Goal: Task Accomplishment & Management: Use online tool/utility

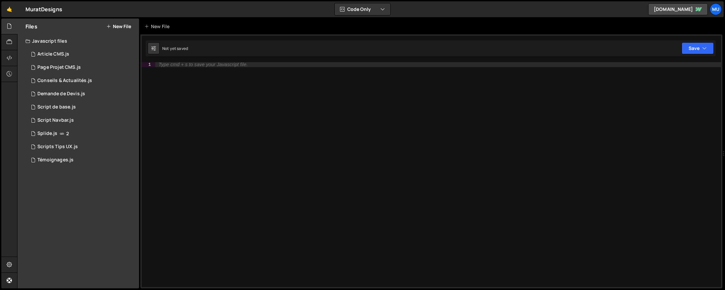
click at [77, 204] on div "Files New File Javascript files 1 Article CMS.js 0 1 Page Projet CMS.js 0 1 Con…" at bounding box center [79, 154] width 122 height 270
click at [9, 8] on link "🤙" at bounding box center [9, 9] width 16 height 16
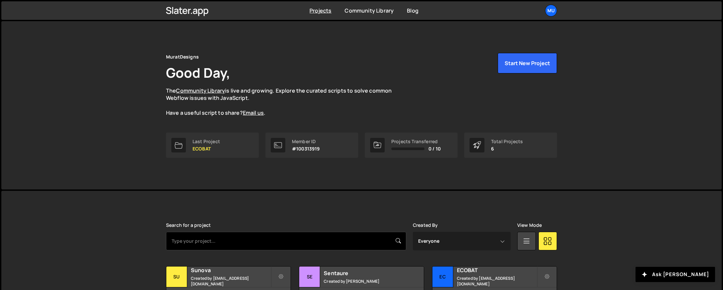
scroll to position [100, 0]
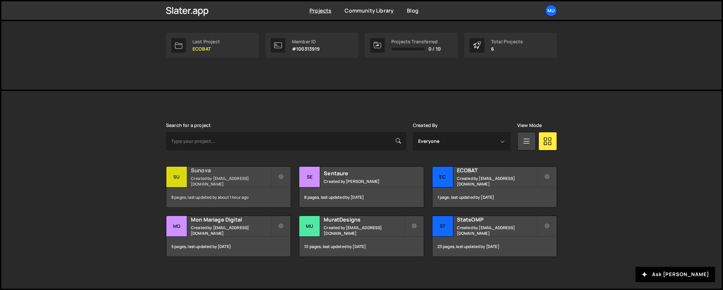
click at [224, 178] on div "Sunova Created by muratdesigns1@gmail.com" at bounding box center [228, 177] width 124 height 21
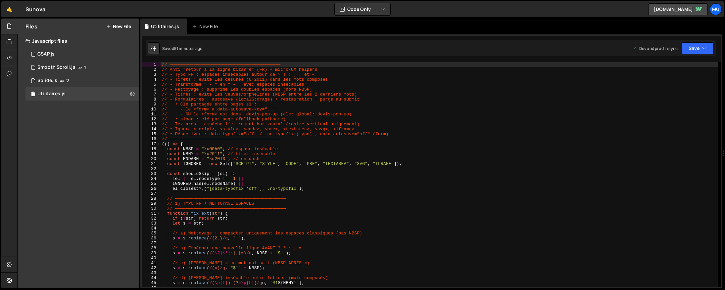
click at [116, 20] on div "Files New File" at bounding box center [79, 27] width 122 height 16
click at [115, 25] on button "New File" at bounding box center [118, 26] width 25 height 5
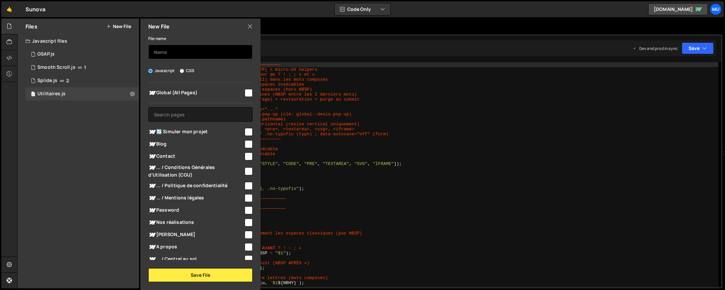
click at [182, 56] on input "text" at bounding box center [200, 52] width 104 height 15
type input "Simulateur Solaire"
click at [183, 128] on div "🔄 Simuler mon projet" at bounding box center [200, 132] width 104 height 12
click at [252, 132] on div "Global (All Pages) 🔄 Simuler mon projet" at bounding box center [200, 172] width 120 height 178
click at [245, 129] on input "checkbox" at bounding box center [249, 132] width 8 height 8
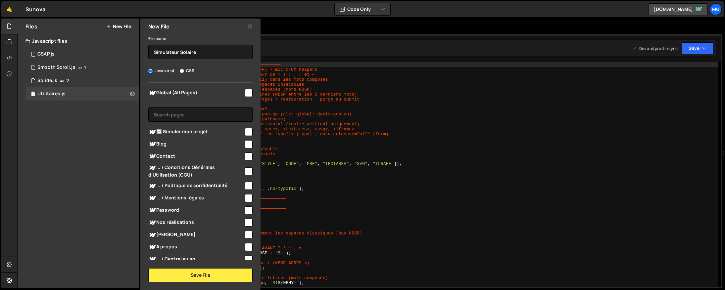
checkbox input "true"
click at [212, 270] on button "Save File" at bounding box center [200, 276] width 104 height 14
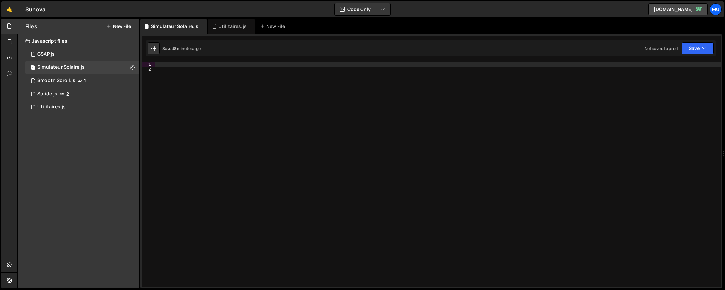
click at [279, 115] on div at bounding box center [438, 179] width 566 height 235
click at [456, 139] on div "Type cmd + s to save your Javascript file." at bounding box center [438, 179] width 566 height 235
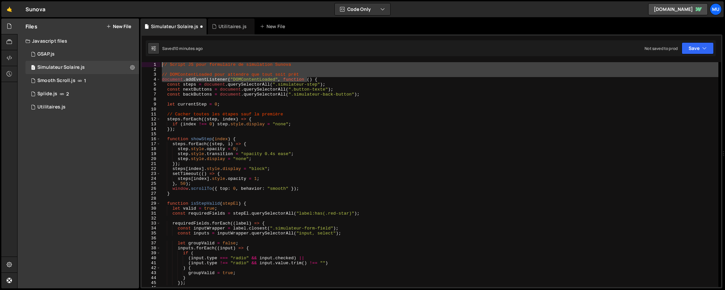
drag, startPoint x: 308, startPoint y: 79, endPoint x: 161, endPoint y: 54, distance: 149.1
click at [149, 61] on div "1 2 3 4 5 6 7 8 9 10 11 12 13 14 15 16 17 18 19 20 21 22 23 24 25 26 27 28 29 3…" at bounding box center [431, 161] width 582 height 254
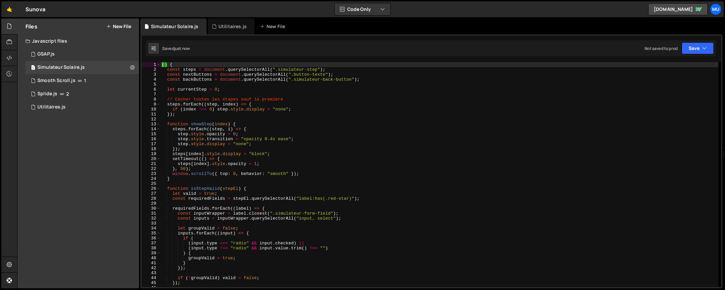
click at [336, 136] on div "( ) { const steps = document . querySelectorAll ( ".simulateur-step" ) ; const …" at bounding box center [440, 179] width 558 height 235
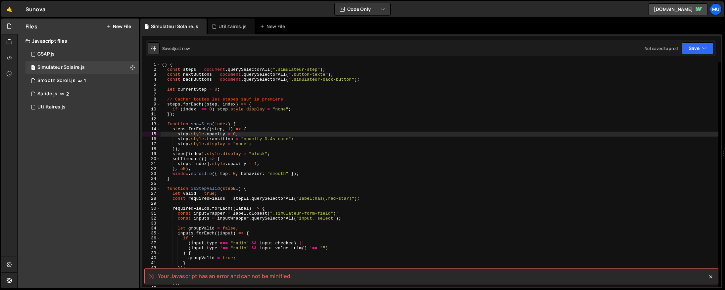
click at [336, 136] on div "( ) { const steps = document . querySelectorAll ( ".simulateur-step" ) ; const …" at bounding box center [440, 179] width 558 height 235
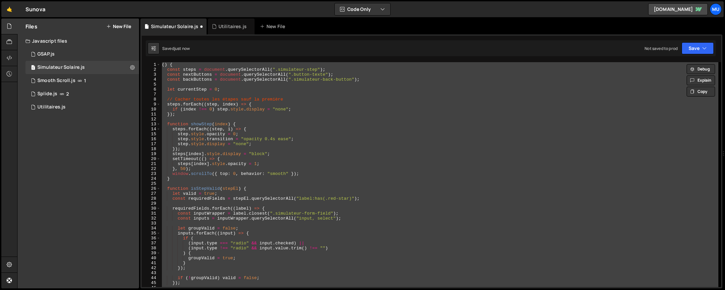
click at [253, 124] on div "( ) { const steps = document . querySelectorAll ( ".simulateur-step" ) ; const …" at bounding box center [440, 174] width 558 height 225
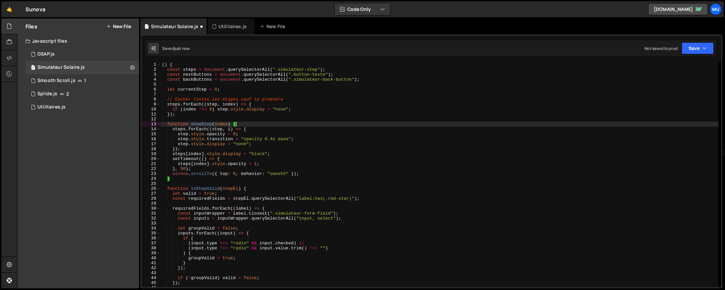
scroll to position [442, 0]
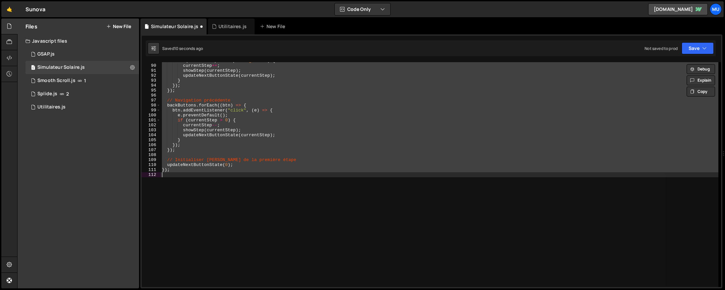
click at [318, 130] on div "if ( currentStep < steps . length - 1 ) { currentStep ++ ; showStep ( currentSt…" at bounding box center [440, 174] width 558 height 225
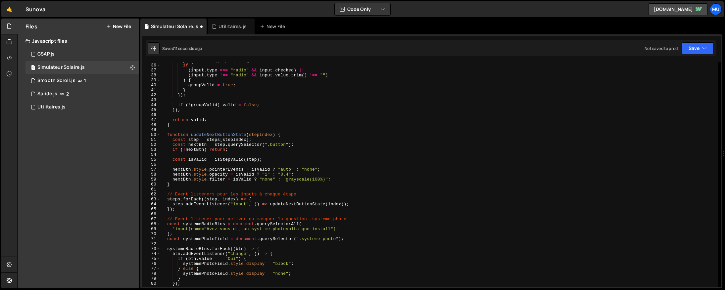
scroll to position [0, 0]
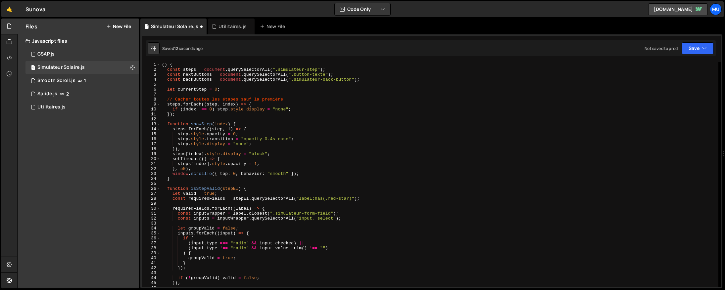
click at [217, 71] on div "( ) { const steps = document . querySelectorAll ( ".simulateur-step" ) ; const …" at bounding box center [440, 179] width 558 height 235
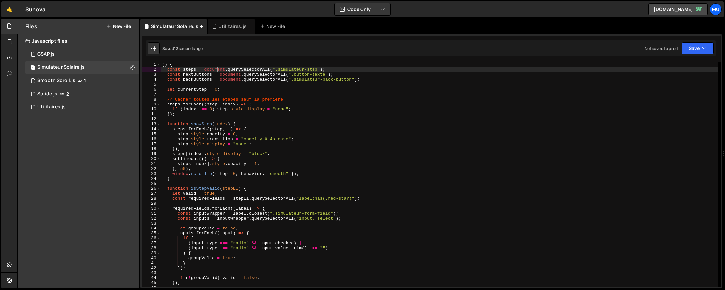
type textarea "// DOMContentLoaded pour attendre que tout soit prêt document.addEventListener(…"
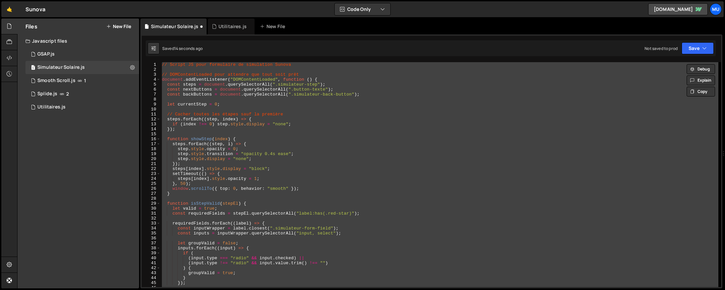
click at [215, 82] on div "// Script JS pour formulaire de simulation Sunova // DOMContentLoaded pour atte…" at bounding box center [440, 174] width 558 height 225
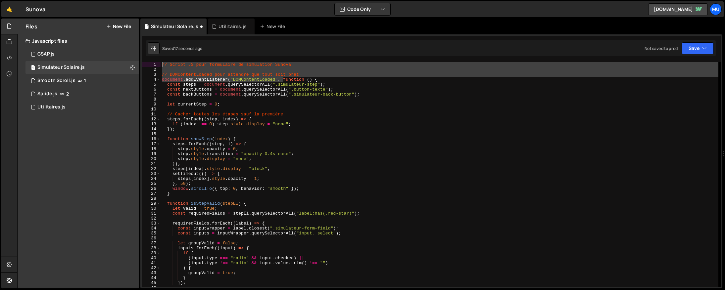
drag, startPoint x: 283, startPoint y: 79, endPoint x: 145, endPoint y: 62, distance: 138.8
click at [145, 62] on div "const steps = document.querySelectorAll(".simulateur-step"); 1 2 3 4 5 6 7 8 9 …" at bounding box center [432, 174] width 580 height 225
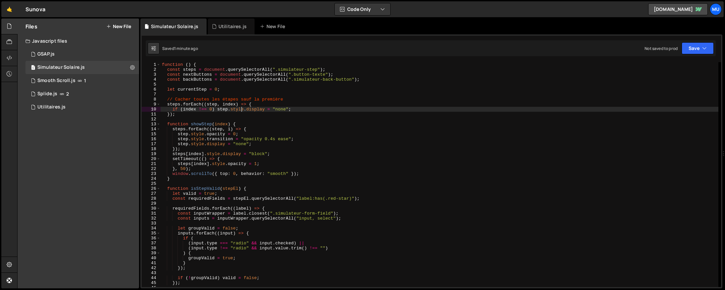
click at [242, 108] on div "function ( ) { const steps = document . querySelectorAll ( ".simulateur-step" )…" at bounding box center [440, 179] width 558 height 235
type textarea "});"
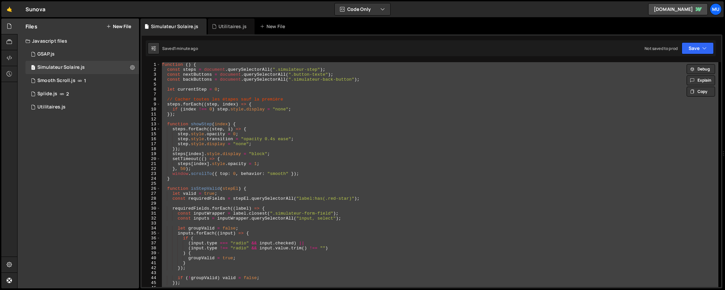
paste textarea
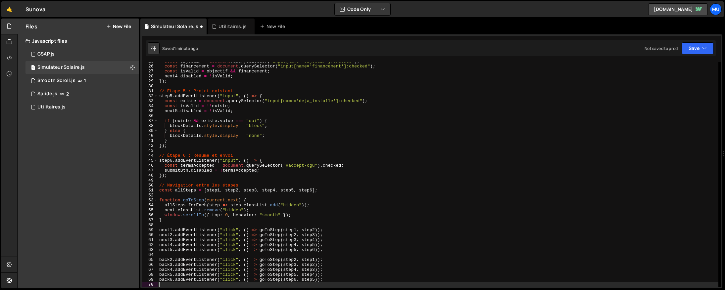
scroll to position [123, 0]
click at [127, 69] on button at bounding box center [133, 68] width 12 height 12
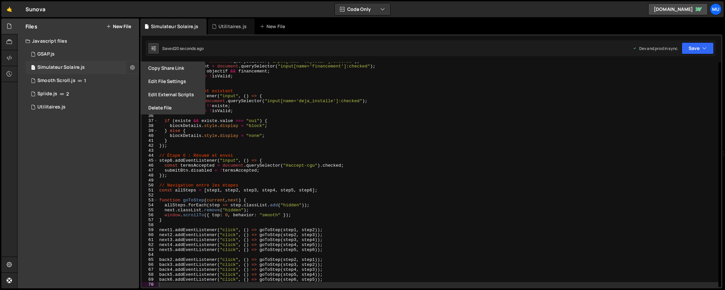
click at [131, 65] on icon at bounding box center [132, 67] width 5 height 6
click at [165, 81] on button "Edit File Settings" at bounding box center [172, 81] width 65 height 13
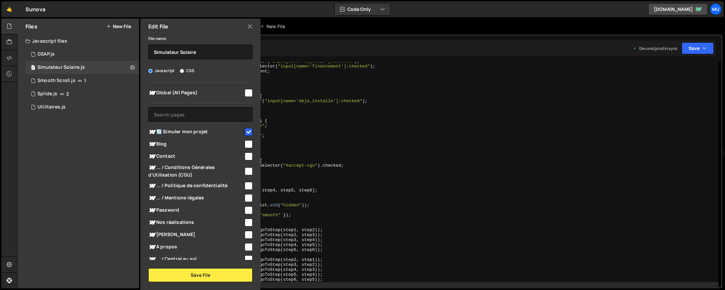
click at [219, 283] on div "Edit File File name Simulateur Solaire Javascript CSS Global (All Pages)" at bounding box center [200, 155] width 122 height 272
click at [222, 275] on button "Save File" at bounding box center [200, 276] width 104 height 14
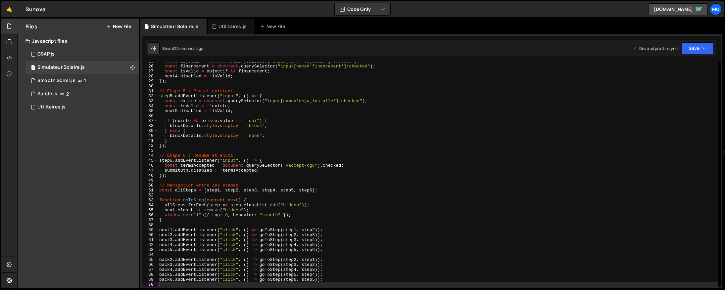
drag, startPoint x: 382, startPoint y: 134, endPoint x: 590, endPoint y: 160, distance: 210.2
click at [382, 134] on div "const objectif = document . querySelector ( "input[name='objectif']:checked" ) …" at bounding box center [438, 176] width 561 height 235
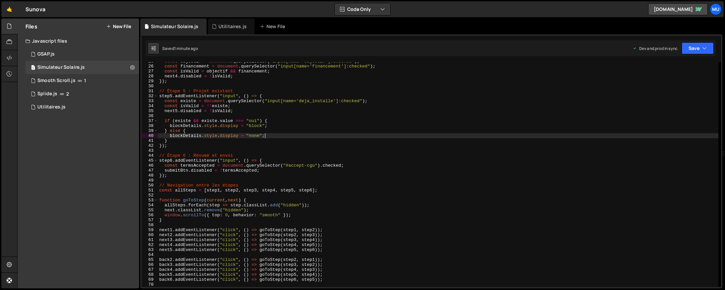
click at [307, 108] on div "const objectif = document . querySelector ( "input[name='objectif']:checked" ) …" at bounding box center [438, 176] width 561 height 235
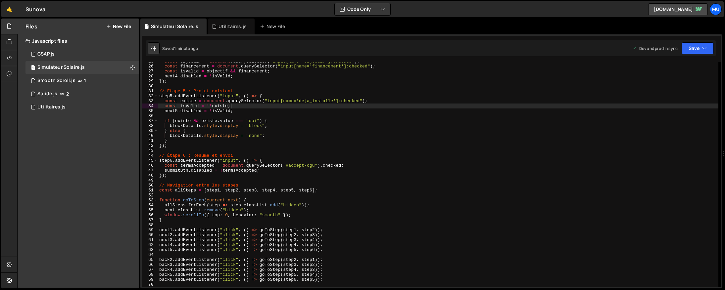
type textarea "back6.addEventListener("click", () => goToStep(step6, step5));"
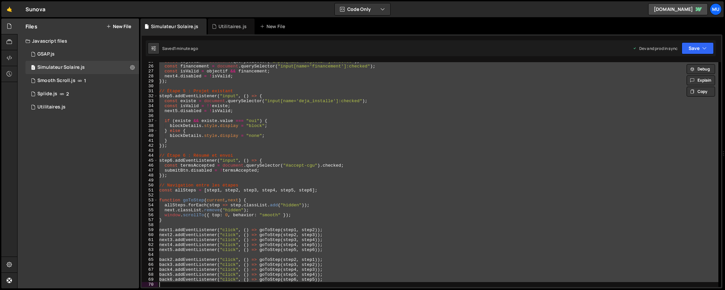
paste textarea
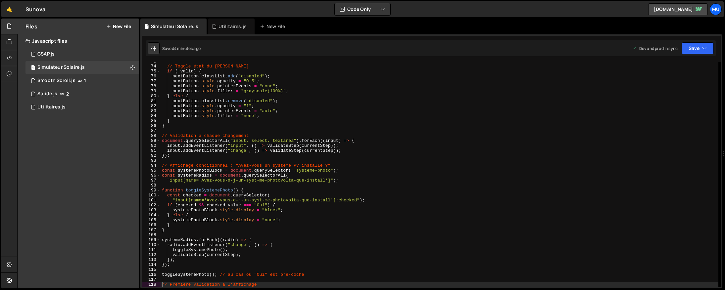
click at [284, 118] on div "// Toggle état du bouton if ( ! valid ) { nextButton . classList . add ( "disab…" at bounding box center [440, 176] width 558 height 235
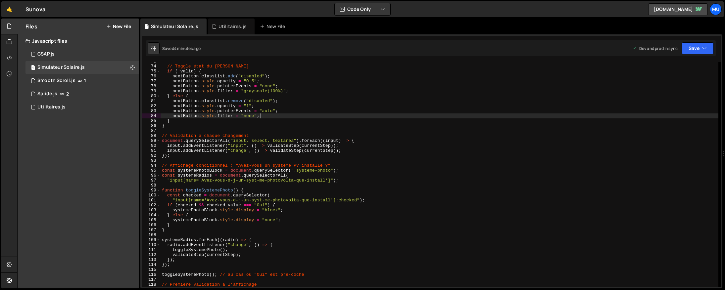
type textarea "validateStep(currentStep);"
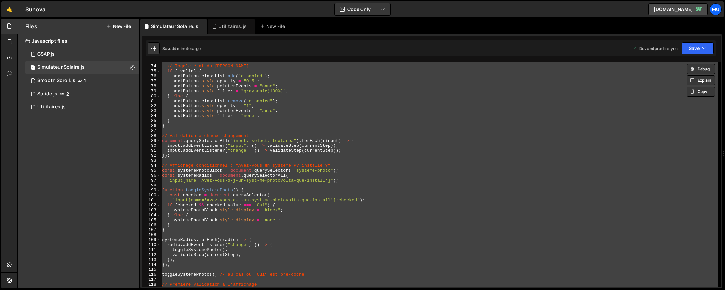
paste textarea
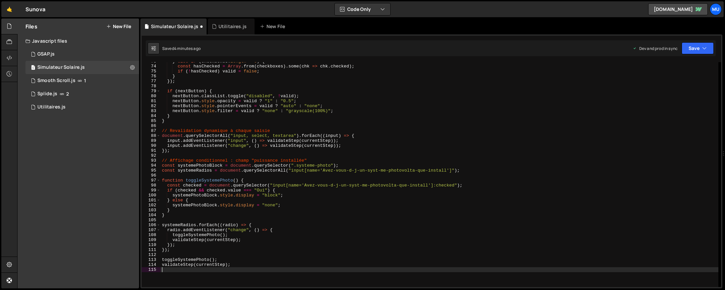
type textarea "toggleSystemePhoto();"
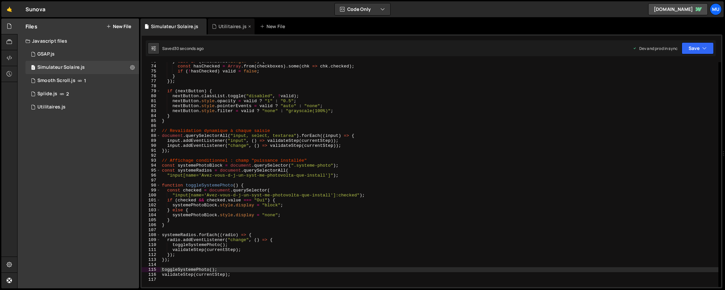
click at [235, 30] on div "Utilitaires.js" at bounding box center [231, 27] width 47 height 16
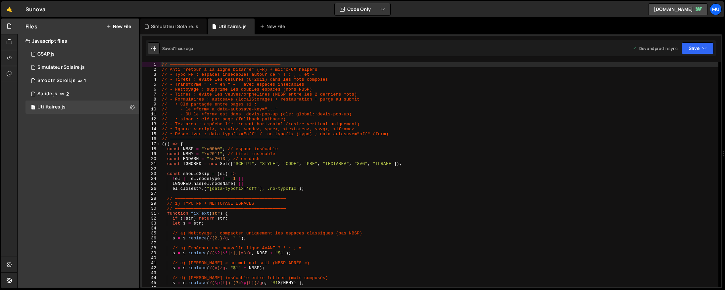
type textarea "// 1) TYPO FR + NETTOYAGE ESPACES"
click at [273, 205] on div "// —————————————————————————————————————————— // Anti “retour à la ligne bizarr…" at bounding box center [440, 179] width 558 height 235
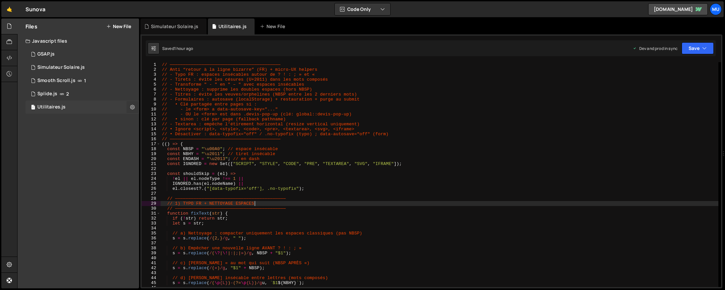
click at [131, 105] on icon at bounding box center [132, 107] width 5 height 6
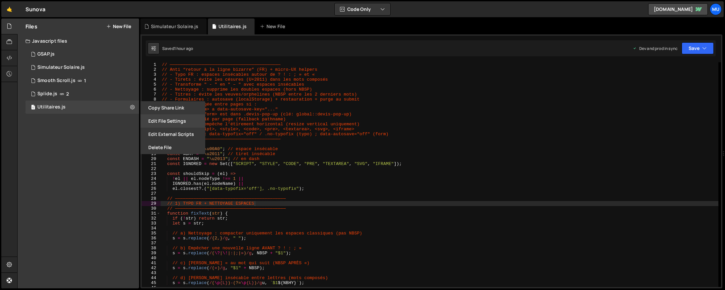
click at [174, 122] on button "Edit File Settings" at bounding box center [172, 121] width 65 height 13
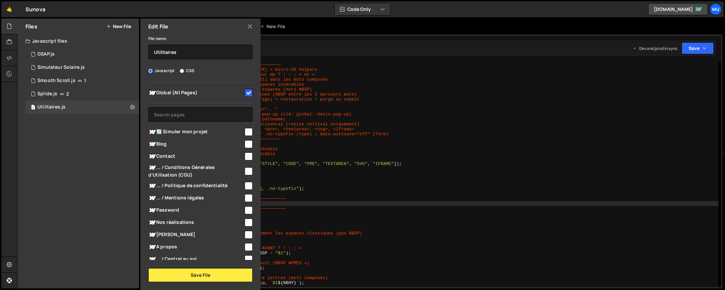
click at [205, 90] on span "Global (All Pages)" at bounding box center [195, 93] width 95 height 8
checkbox input "false"
click at [168, 148] on span "Blog" at bounding box center [195, 144] width 95 height 8
checkbox input "true"
click at [169, 159] on span "Contact" at bounding box center [195, 157] width 95 height 8
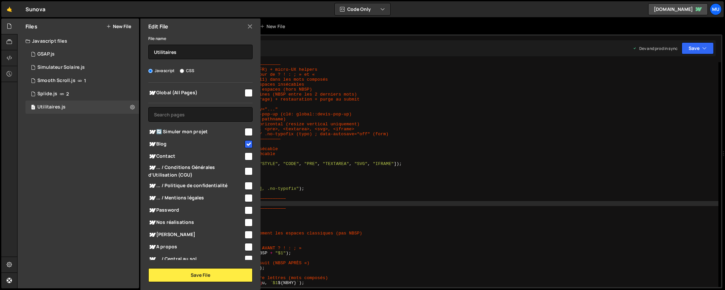
checkbox input "true"
click at [170, 165] on span "... / Conditions Générales d’Utilisation (CGU)" at bounding box center [195, 171] width 95 height 15
checkbox input "true"
click at [173, 184] on span "... / Politique de confidentialité" at bounding box center [195, 186] width 95 height 8
checkbox input "true"
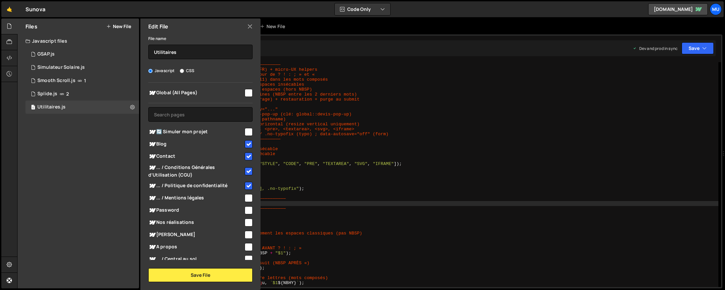
click at [176, 200] on span "... / Mentions légales" at bounding box center [195, 198] width 95 height 8
checkbox input "true"
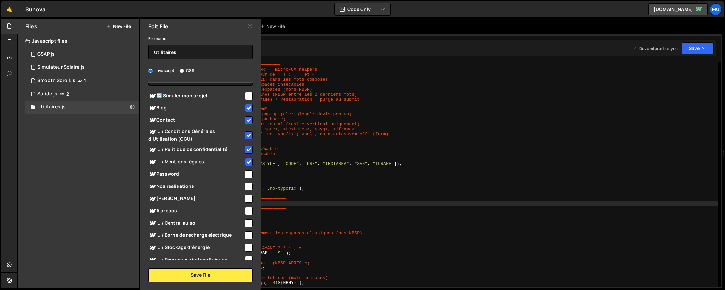
scroll to position [40, 0]
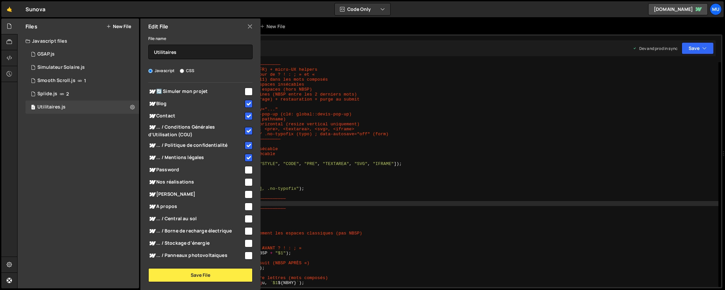
click at [200, 166] on span "Password" at bounding box center [195, 170] width 95 height 8
checkbox input "true"
click at [201, 186] on span "Nos réalisations" at bounding box center [195, 183] width 95 height 8
checkbox input "true"
drag, startPoint x: 200, startPoint y: 194, endPoint x: 200, endPoint y: 214, distance: 19.5
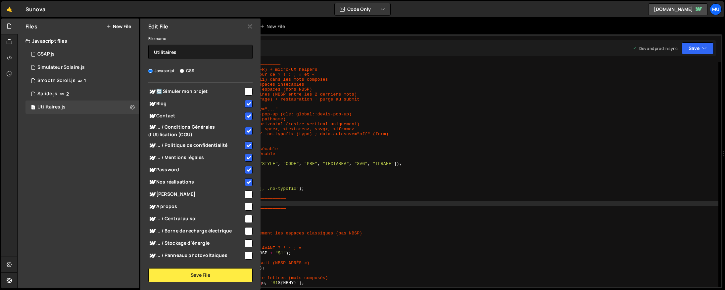
click at [200, 197] on span "[PERSON_NAME]" at bounding box center [195, 195] width 95 height 8
checkbox input "true"
click at [200, 214] on div "... / Central au sol" at bounding box center [200, 219] width 104 height 12
drag, startPoint x: 204, startPoint y: 226, endPoint x: 211, endPoint y: 223, distance: 7.9
click at [204, 227] on div "... / Borne de recharge électrique" at bounding box center [200, 231] width 104 height 12
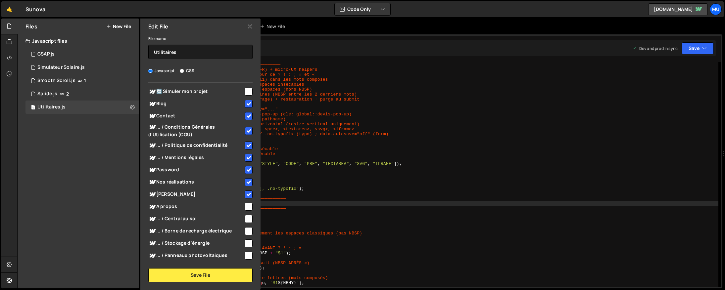
scroll to position [83, 0]
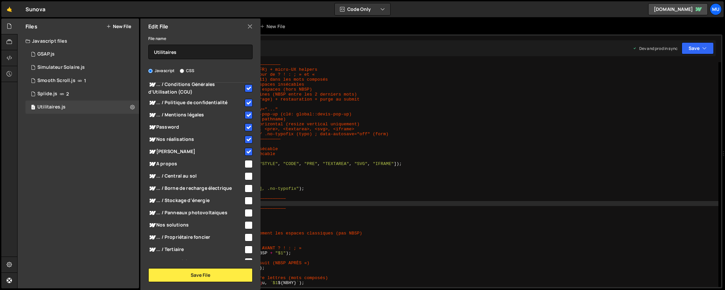
drag, startPoint x: 247, startPoint y: 163, endPoint x: 245, endPoint y: 181, distance: 18.1
click at [247, 164] on input "checkbox" at bounding box center [249, 164] width 8 height 8
checkbox input "true"
click at [245, 181] on div "... / Central au sol" at bounding box center [200, 176] width 104 height 12
click at [246, 177] on input "checkbox" at bounding box center [249, 177] width 8 height 8
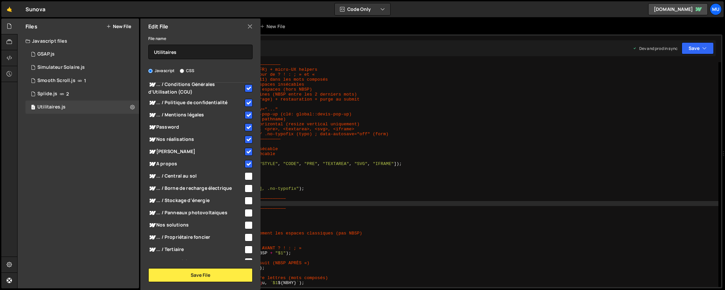
checkbox input "true"
click at [245, 191] on input "checkbox" at bounding box center [249, 189] width 8 height 8
checkbox input "true"
click at [245, 203] on input "checkbox" at bounding box center [249, 201] width 8 height 8
checkbox input "true"
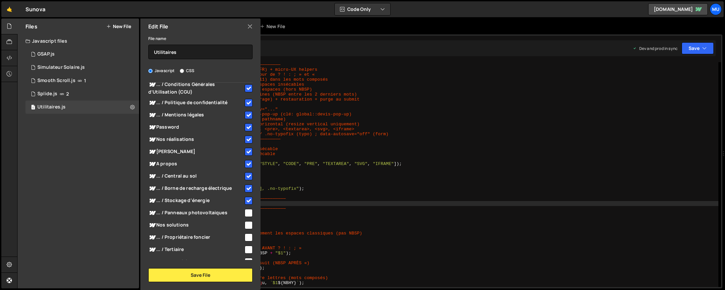
click at [247, 216] on input "checkbox" at bounding box center [249, 213] width 8 height 8
checkbox input "true"
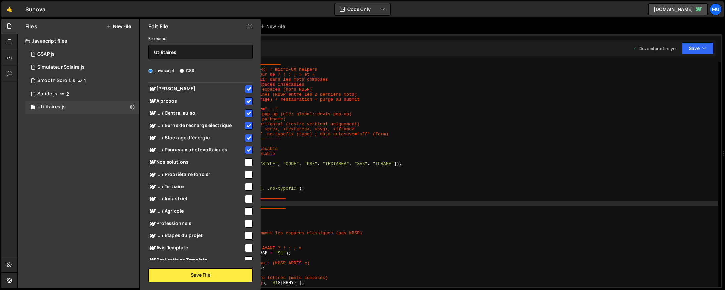
click at [245, 164] on input "checkbox" at bounding box center [249, 163] width 8 height 8
checkbox input "true"
click at [245, 178] on input "checkbox" at bounding box center [249, 175] width 8 height 8
checkbox input "true"
drag, startPoint x: 244, startPoint y: 188, endPoint x: 247, endPoint y: 200, distance: 12.1
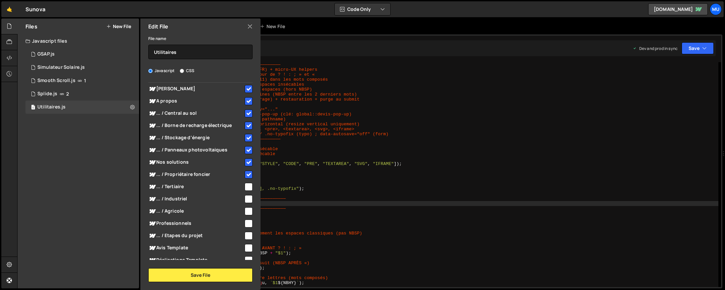
click at [245, 188] on input "checkbox" at bounding box center [249, 187] width 8 height 8
checkbox input "true"
click at [247, 202] on input "checkbox" at bounding box center [249, 199] width 8 height 8
checkbox input "true"
click at [247, 209] on input "checkbox" at bounding box center [249, 212] width 8 height 8
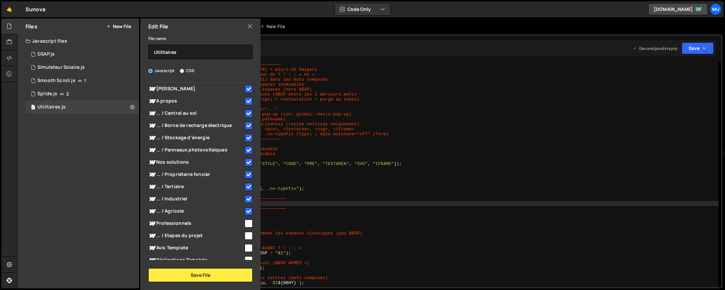
scroll to position [197, 0]
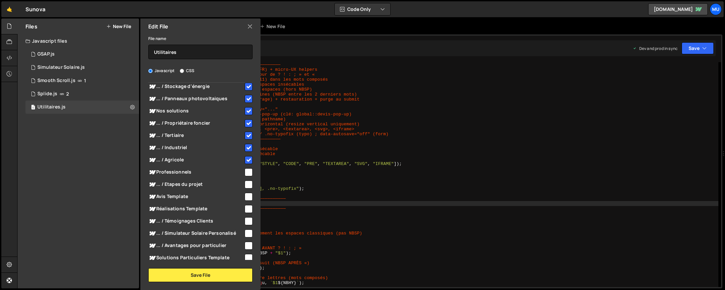
click at [247, 164] on input "checkbox" at bounding box center [249, 160] width 8 height 8
checkbox input "false"
click at [246, 171] on input "checkbox" at bounding box center [249, 173] width 8 height 8
checkbox input "true"
click at [245, 163] on input "checkbox" at bounding box center [249, 160] width 8 height 8
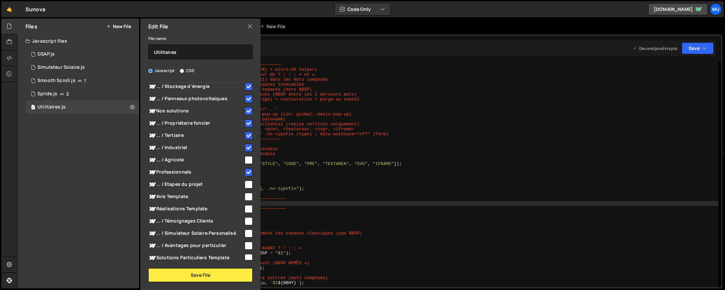
checkbox input "true"
drag, startPoint x: 244, startPoint y: 184, endPoint x: 246, endPoint y: 194, distance: 10.4
click at [245, 184] on input "checkbox" at bounding box center [249, 185] width 8 height 8
checkbox input "true"
click at [246, 197] on input "checkbox" at bounding box center [249, 197] width 8 height 8
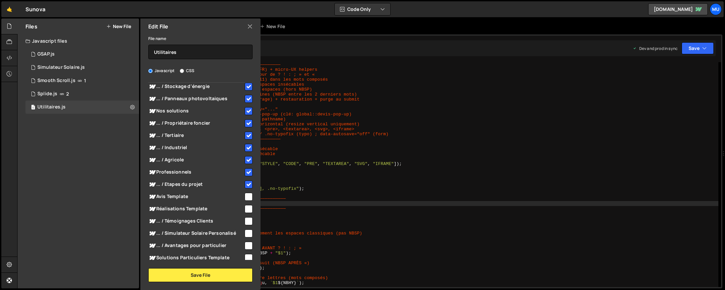
checkbox input "true"
click at [246, 212] on input "checkbox" at bounding box center [249, 209] width 8 height 8
checkbox input "true"
click at [247, 222] on input "checkbox" at bounding box center [249, 222] width 8 height 8
checkbox input "true"
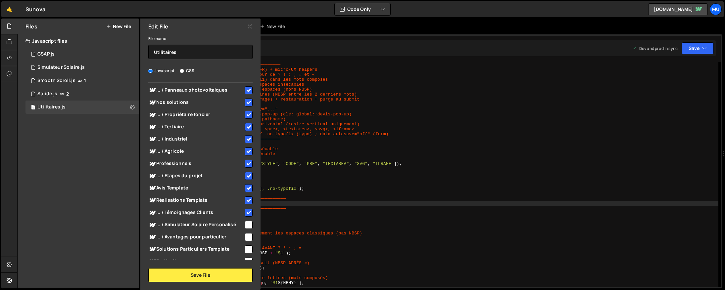
click at [245, 229] on input "checkbox" at bounding box center [249, 225] width 8 height 8
checkbox input "true"
click at [245, 237] on input "checkbox" at bounding box center [249, 238] width 8 height 8
checkbox input "true"
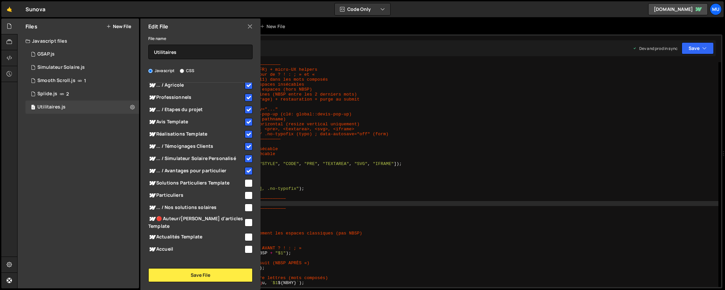
click at [245, 183] on input "checkbox" at bounding box center [249, 184] width 8 height 8
checkbox input "true"
click at [245, 196] on input "checkbox" at bounding box center [249, 196] width 8 height 8
checkbox input "true"
click at [245, 210] on input "checkbox" at bounding box center [249, 208] width 8 height 8
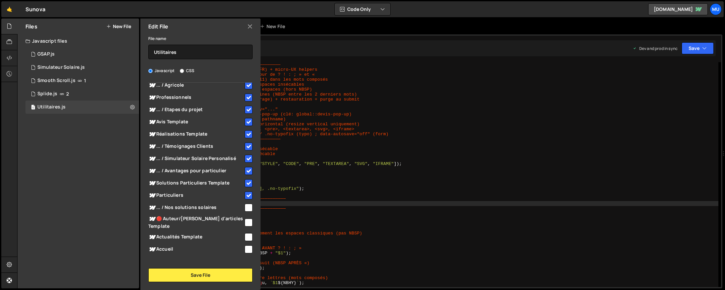
checkbox input "true"
click at [246, 222] on input "checkbox" at bounding box center [249, 223] width 8 height 8
checkbox input "true"
drag, startPoint x: 246, startPoint y: 228, endPoint x: 247, endPoint y: 240, distance: 12.6
click at [247, 233] on div at bounding box center [248, 237] width 9 height 9
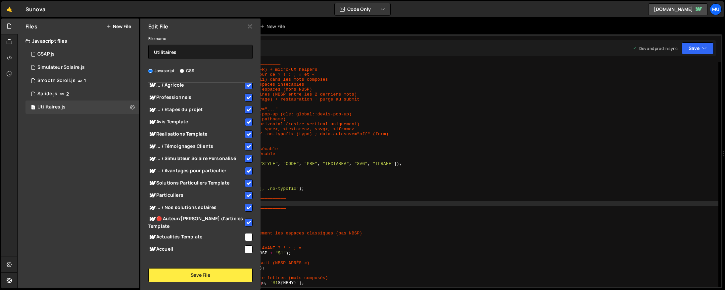
click at [247, 246] on input "checkbox" at bounding box center [249, 250] width 8 height 8
checkbox input "true"
click at [245, 234] on input "checkbox" at bounding box center [249, 238] width 8 height 8
checkbox input "true"
click at [235, 275] on button "Save File" at bounding box center [200, 276] width 104 height 14
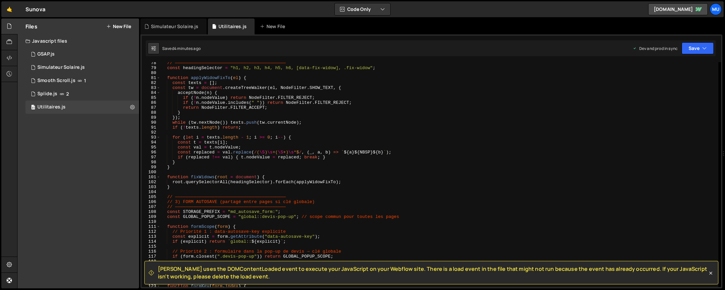
scroll to position [1281, 0]
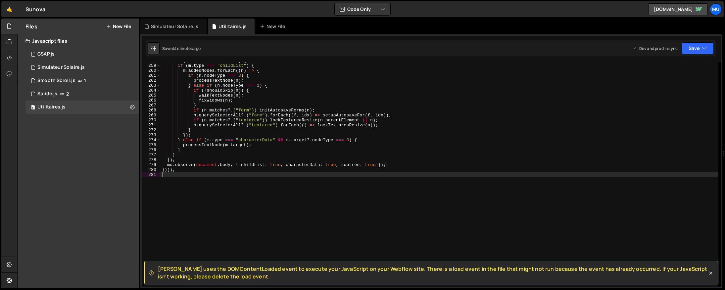
click at [284, 194] on div "for ( const m of mutations ) { if ( m . type === "childList" ) { m . addedNodes…" at bounding box center [440, 175] width 558 height 235
paste textarea "});"
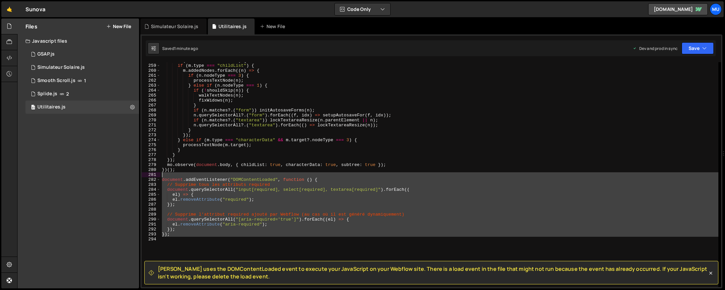
drag, startPoint x: 185, startPoint y: 239, endPoint x: 155, endPoint y: 173, distance: 72.8
click at [155, 173] on div "}); 258 259 260 261 262 263 264 265 266 267 268 269 270 271 272 273 274 275 276…" at bounding box center [432, 174] width 580 height 225
type textarea "document.addEventListener("DOMContentLoaded", function () {"
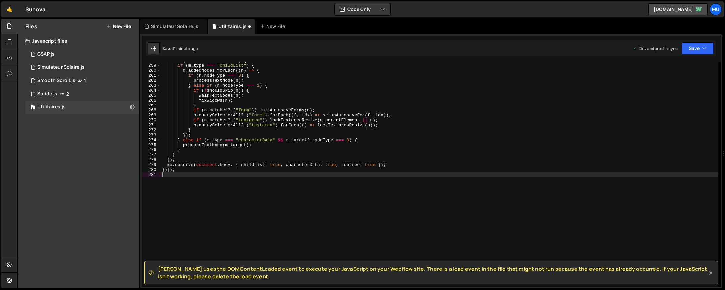
scroll to position [1276, 0]
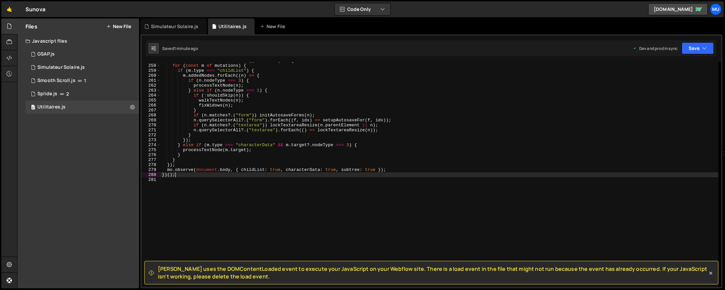
click at [293, 143] on div "const mo = new MutationObserver (( mutations ) => { for ( const m of mutations …" at bounding box center [440, 175] width 558 height 235
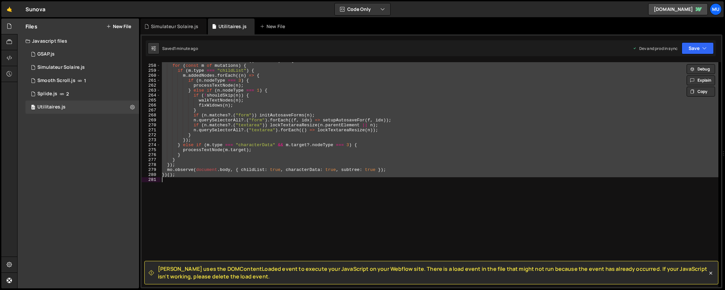
click at [245, 122] on div "const mo = new MutationObserver (( mutations ) => { for ( const m of mutations …" at bounding box center [440, 174] width 558 height 225
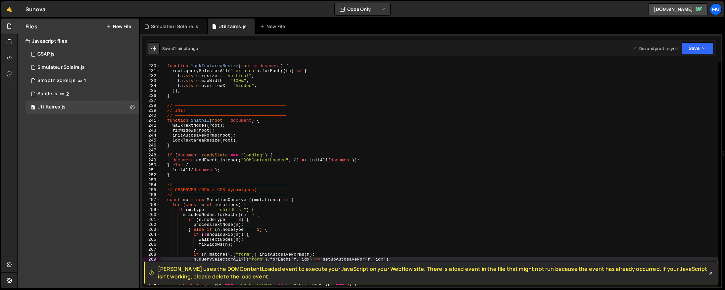
scroll to position [1136, 0]
click at [264, 131] on div "// —————————————————————————————————————————— function lockTextareaResize ( roo…" at bounding box center [440, 176] width 558 height 235
type textarea "fixWidows(root);"
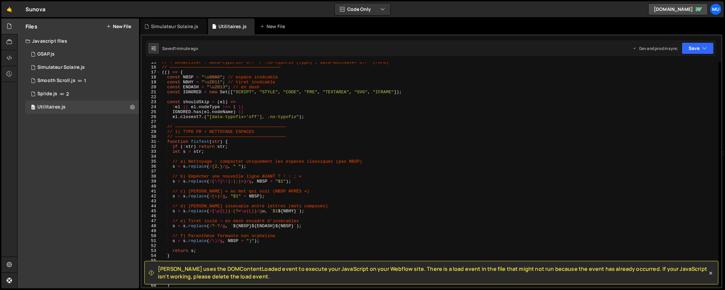
scroll to position [0, 0]
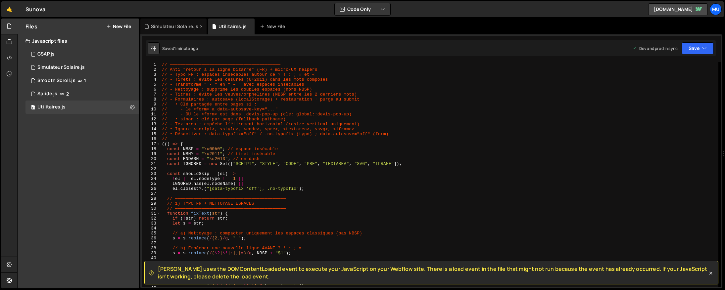
click at [184, 25] on div "Simulateur Solaire.js" at bounding box center [174, 26] width 47 height 7
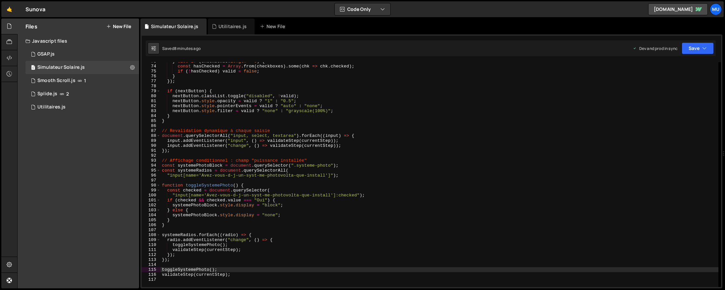
click at [242, 149] on div "} else if ( checkboxes . length > 0 ) { const hasChecked = Array . from ( check…" at bounding box center [440, 176] width 558 height 235
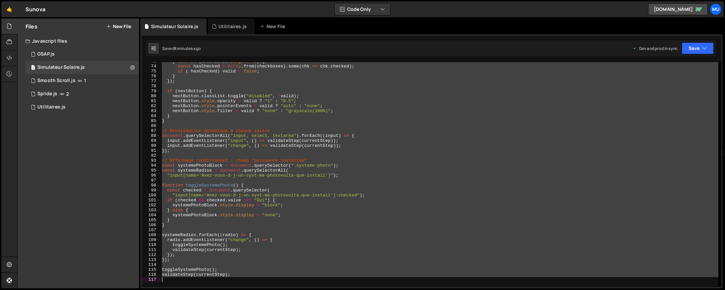
type textarea "validateStep(currentStep);"
paste textarea
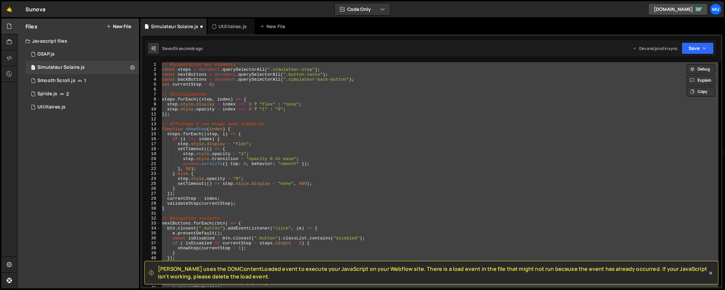
type textarea "});"
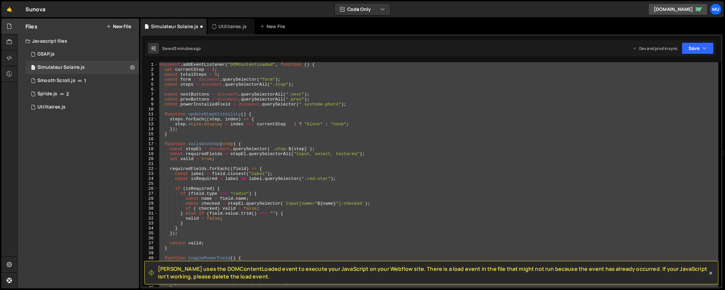
click at [331, 140] on div "document . addEventListener ( "DOMContentLoaded" , function ( ) { let currentSt…" at bounding box center [438, 174] width 561 height 225
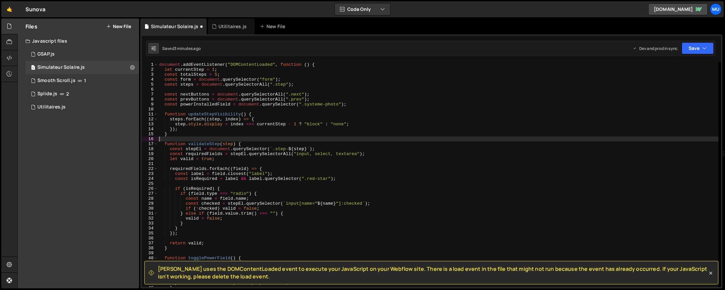
type textarea "});"
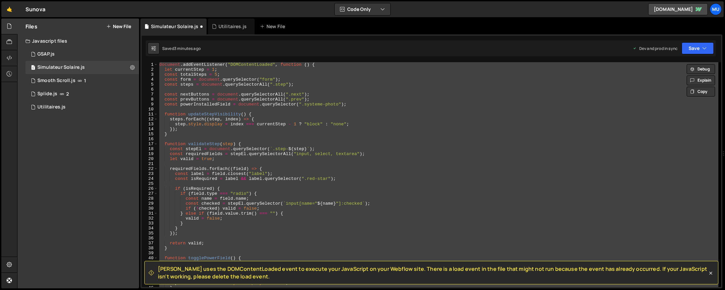
paste textarea
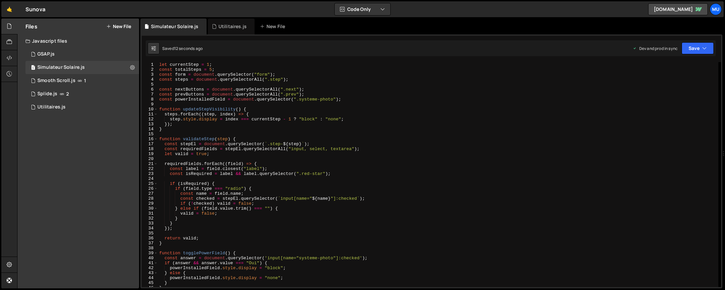
click at [209, 170] on div "let currentStep = 1 ; const totalSteps = 5 ; const form = document . querySelec…" at bounding box center [438, 179] width 561 height 235
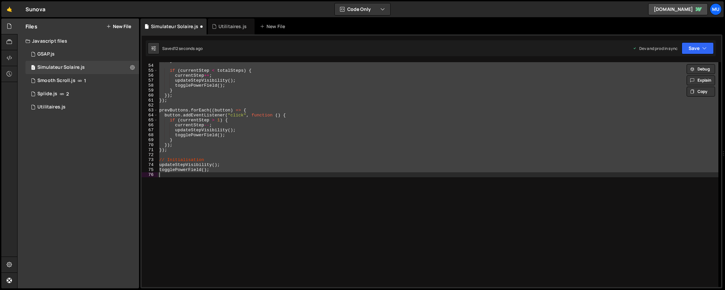
scroll to position [263, 0]
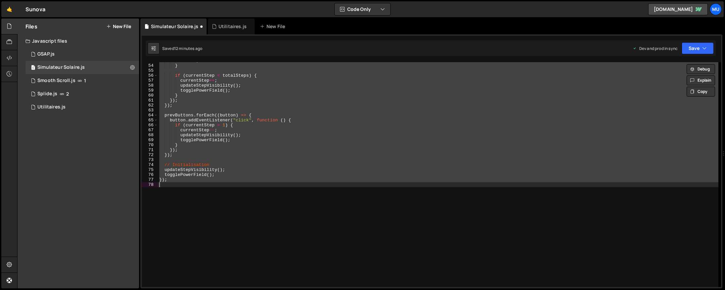
click at [259, 134] on div "return ; } if ( currentStep < totalSteps ) { currentStep ++ ; updateStepVisibil…" at bounding box center [438, 174] width 561 height 225
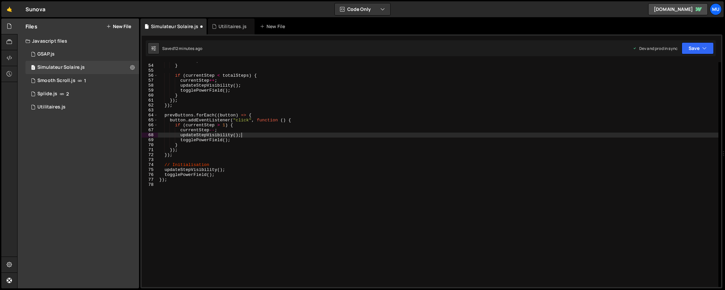
type textarea "});"
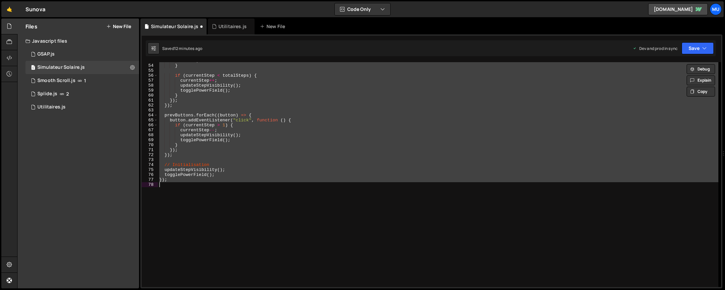
paste textarea
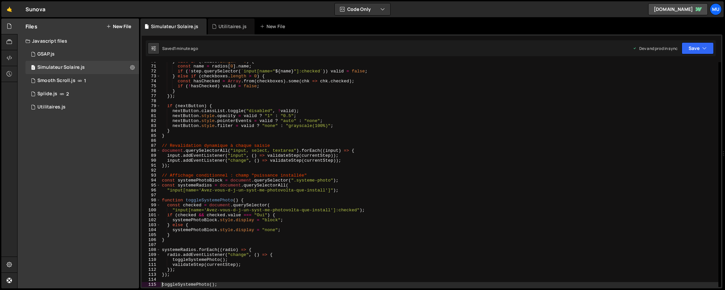
click at [341, 93] on div "} else if ( radios . length > 0 ) { const name = radios [ 0 ] . name ; if ( ! s…" at bounding box center [440, 176] width 558 height 235
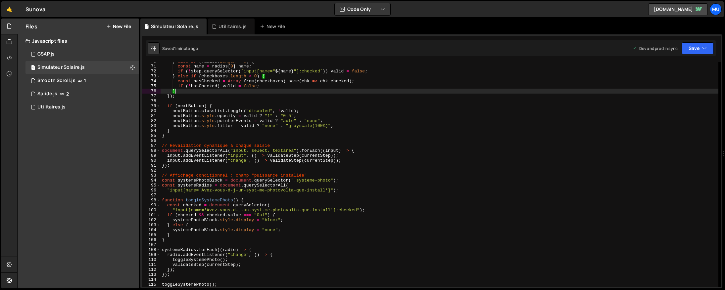
type textarea "validateStep(currentStep);"
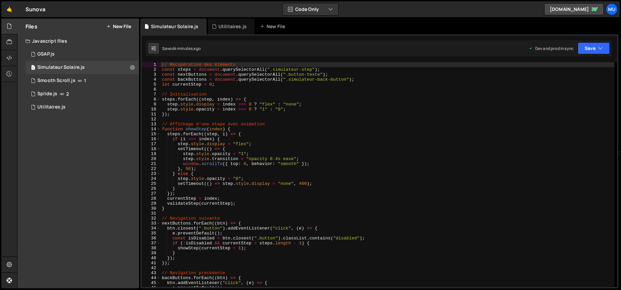
click at [351, 127] on div "// Récupération des éléments const steps = document . querySelectorAll ( ".simu…" at bounding box center [388, 179] width 454 height 235
type textarea "validateStep(currentStep);"
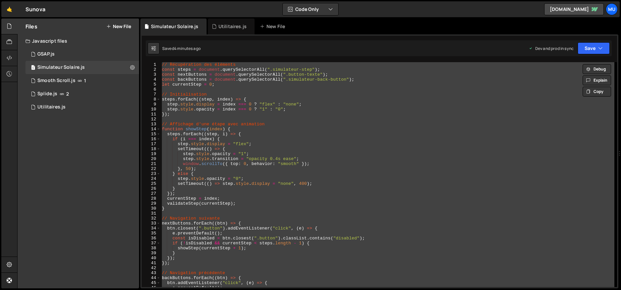
paste textarea
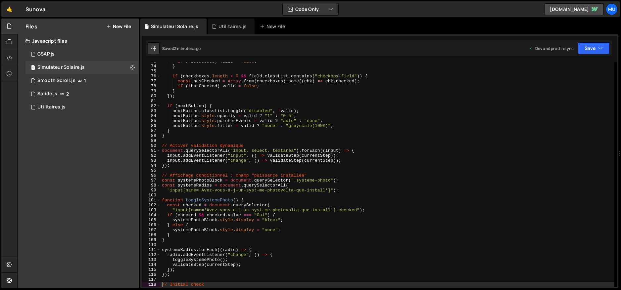
click at [362, 123] on div "if ( ! isChecked ) valid = false ; } if ( checkboxes . length > 0 && field . cl…" at bounding box center [388, 176] width 454 height 235
type textarea "nextButton.style.pointerEvents = valid ? "auto" : "none";"
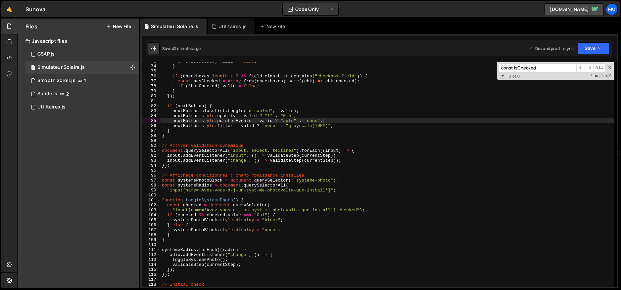
scroll to position [240, 0]
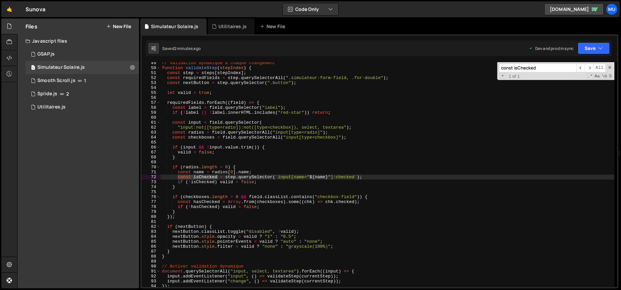
type input "const isChecked"
click at [204, 176] on div "// Validation dynamique à chaque changement function validateStep ( stepIndex )…" at bounding box center [388, 174] width 454 height 225
click at [204, 176] on div "// Validation dynamique à chaque changement function validateStep ( stepIndex )…" at bounding box center [388, 178] width 454 height 235
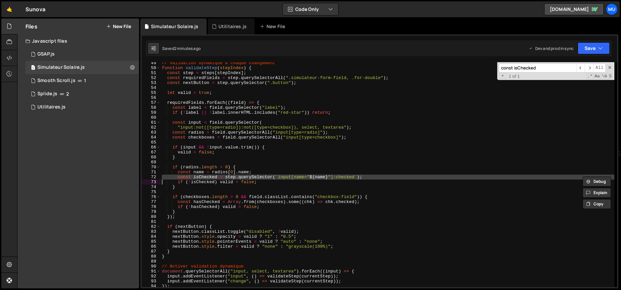
paste textarea
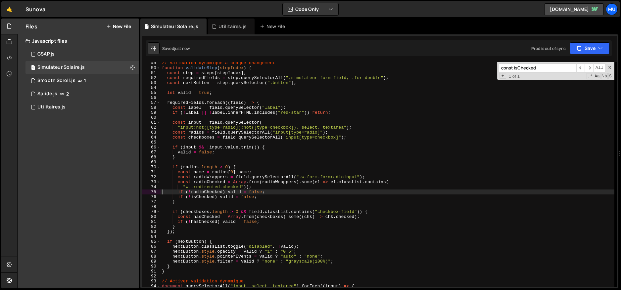
click at [229, 196] on div "// Validation dynamique à chaque changement function validateStep ( stepIndex )…" at bounding box center [388, 178] width 454 height 235
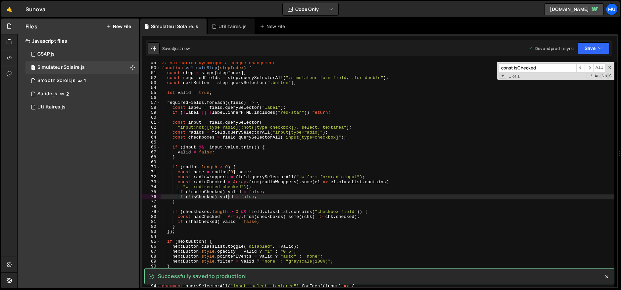
click at [229, 196] on div "// Validation dynamique à chaque changement function validateStep ( stepIndex )…" at bounding box center [388, 178] width 454 height 235
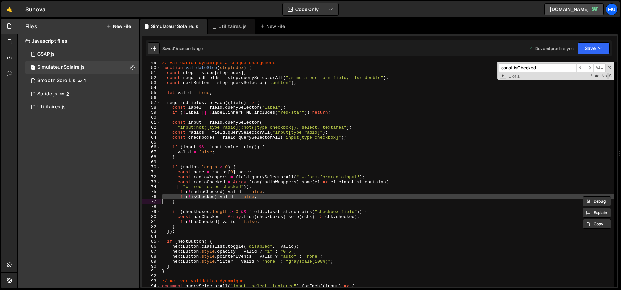
click at [251, 195] on div "// Validation dynamique à chaque changement function validateStep ( stepIndex )…" at bounding box center [388, 174] width 454 height 225
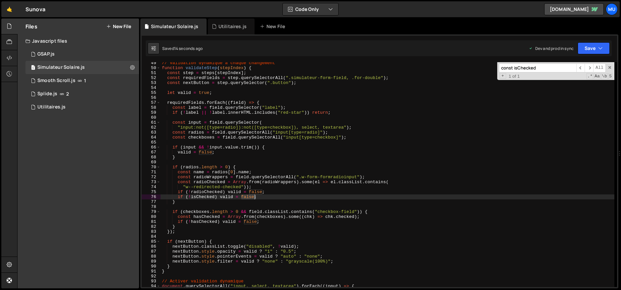
click at [251, 195] on div "// Validation dynamique à chaque changement function validateStep ( stepIndex )…" at bounding box center [388, 178] width 454 height 235
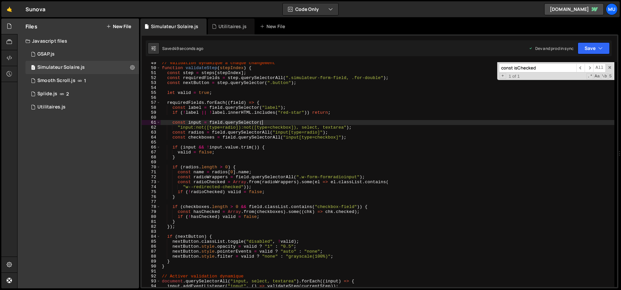
click at [275, 125] on div "// Validation dynamique à chaque changement function validateStep ( stepIndex )…" at bounding box center [388, 178] width 454 height 235
type textarea "validateStep(currentStep);"
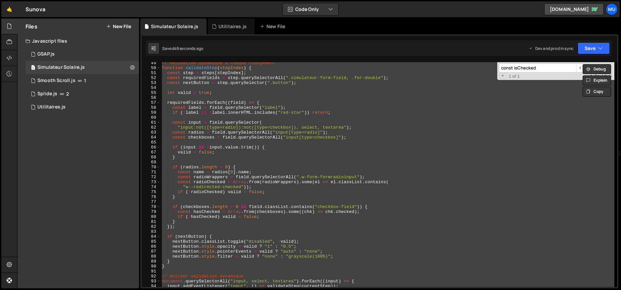
paste textarea
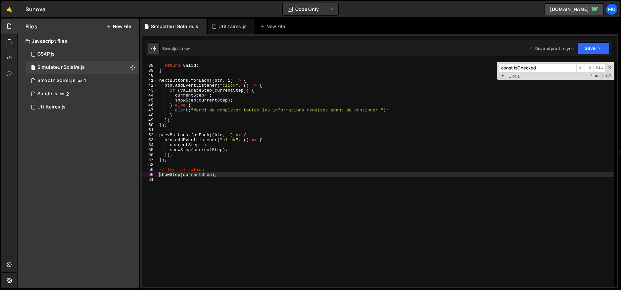
scroll to position [0, 0]
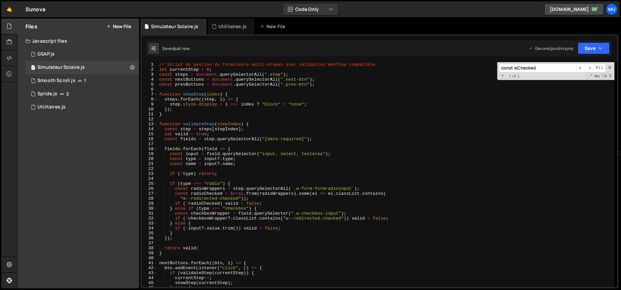
click at [309, 196] on div "// Script de gestion du formulaire multi-étapes avec validation Webflow compati…" at bounding box center [386, 179] width 457 height 235
type textarea "const radioChecked = Array.from(radioWrappers).some(el => el.classList.contains("
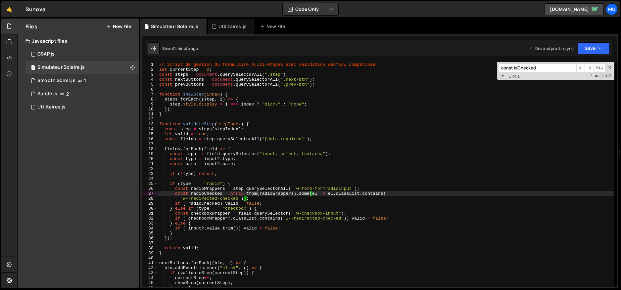
click at [295, 144] on div "// Script de gestion du formulaire multi-étapes avec validation Webflow compati…" at bounding box center [386, 179] width 457 height 235
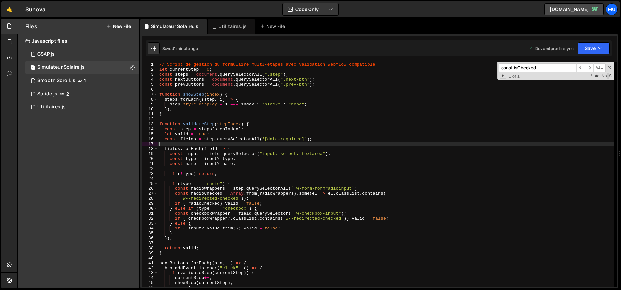
type textarea "showStep(currentStep);"
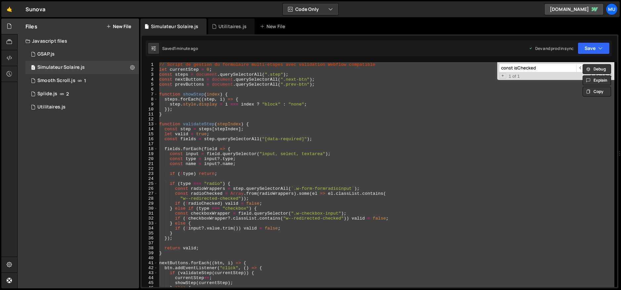
paste textarea
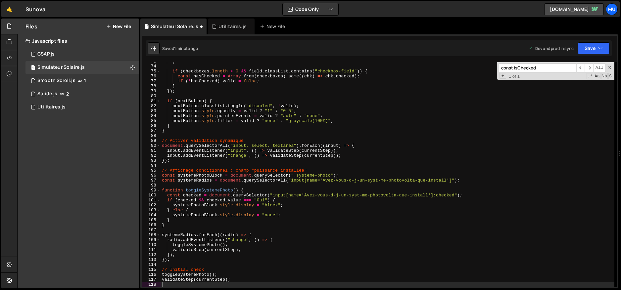
type textarea "// Initial check"
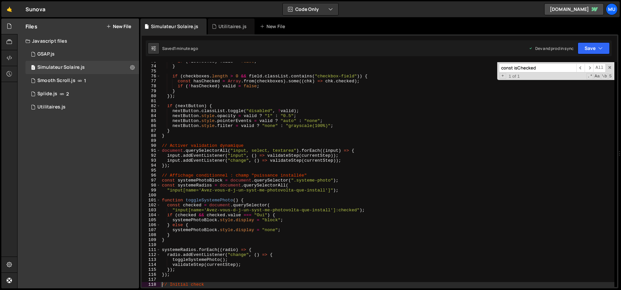
scroll to position [486, 0]
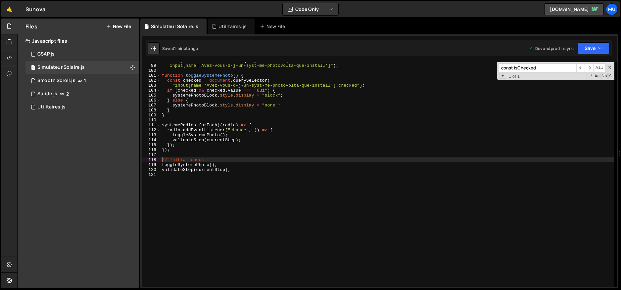
click at [210, 229] on div "const systemeRadios = document . querySelectorAll ( "input[name='Avez-vous-d-j-…" at bounding box center [388, 175] width 454 height 235
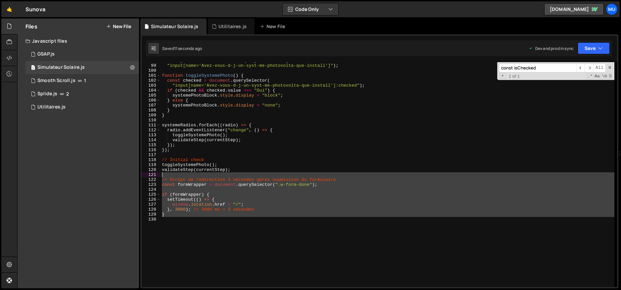
drag, startPoint x: 198, startPoint y: 220, endPoint x: 161, endPoint y: 172, distance: 61.2
click at [161, 172] on div "const systemeRadios = document . querySelectorAll ( "input[name='Avez-vous-d-j-…" at bounding box center [388, 175] width 454 height 235
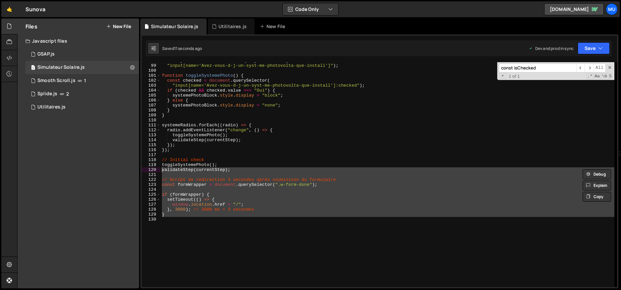
click at [182, 207] on div "const systemeRadios = document . querySelectorAll ( "input[name='Avez-vous-d-j-…" at bounding box center [388, 174] width 454 height 225
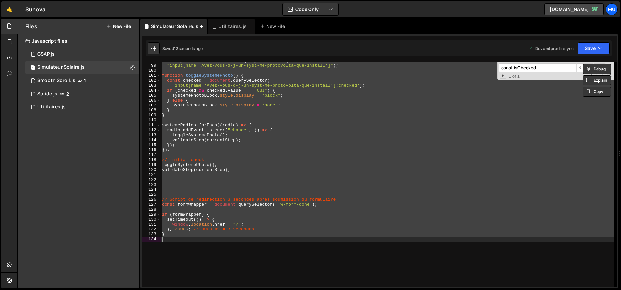
click at [179, 231] on div "const systemeRadios = document . querySelectorAll ( "input[name='Avez-vous-d-j-…" at bounding box center [388, 174] width 454 height 225
type textarea "}, 3000); // 3000 ms = 3 secondes"
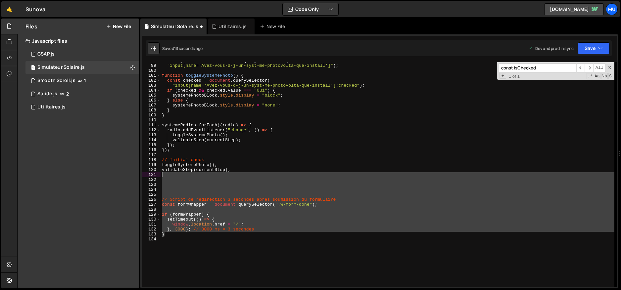
drag, startPoint x: 170, startPoint y: 227, endPoint x: 164, endPoint y: 176, distance: 51.4
click at [164, 176] on div "const systemeRadios = document . querySelectorAll ( "input[name='Avez-vous-d-j-…" at bounding box center [388, 175] width 454 height 235
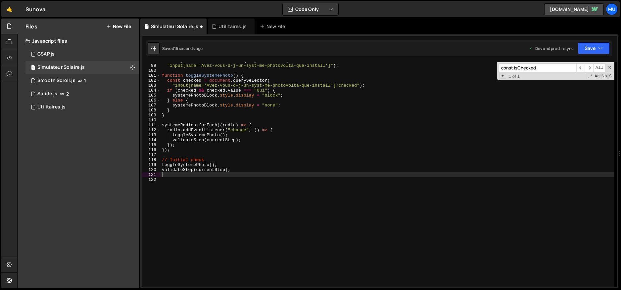
click at [610, 68] on span at bounding box center [610, 67] width 5 height 5
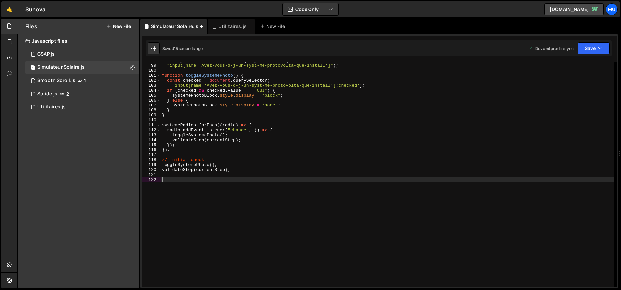
click at [390, 214] on div "const systemeRadios = document . querySelectorAll ( "input[name='Avez-vous-d-j-…" at bounding box center [388, 175] width 454 height 235
